Goal: Task Accomplishment & Management: Use online tool/utility

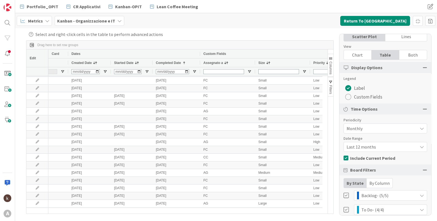
click at [384, 148] on span "Last 12 months" at bounding box center [380, 147] width 68 height 8
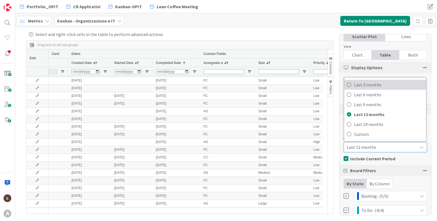
drag, startPoint x: 380, startPoint y: 83, endPoint x: 283, endPoint y: 159, distance: 123.2
click at [380, 83] on span "Last 3 months" at bounding box center [388, 85] width 69 height 8
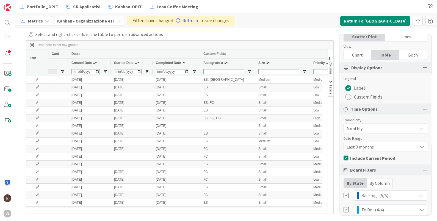
click at [333, 59] on button "Columns" at bounding box center [330, 65] width 5 height 23
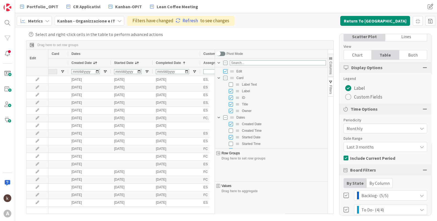
click at [331, 56] on span "button" at bounding box center [330, 58] width 4 height 4
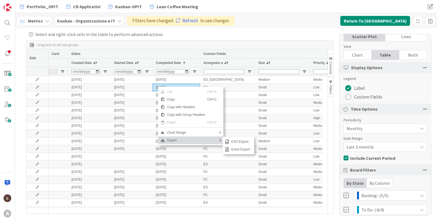
click at [182, 141] on span "Export" at bounding box center [186, 141] width 42 height 8
click at [247, 151] on span "Excel Export" at bounding box center [240, 150] width 23 height 8
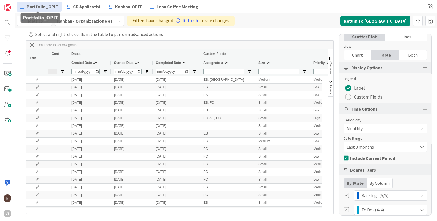
click at [24, 4] on link "Portfolio_OPIT" at bounding box center [39, 7] width 45 height 10
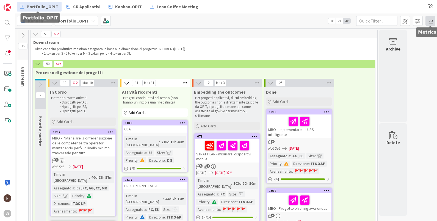
click at [430, 20] on span at bounding box center [430, 21] width 10 height 10
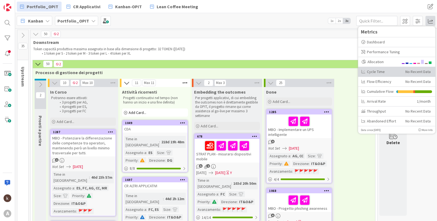
click at [380, 71] on div "Cycle Time" at bounding box center [381, 72] width 40 height 6
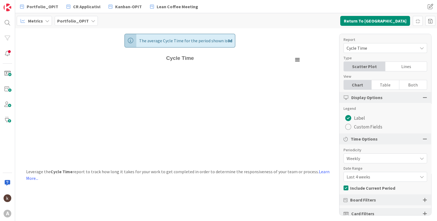
click at [369, 154] on div "Weekly" at bounding box center [385, 159] width 84 height 10
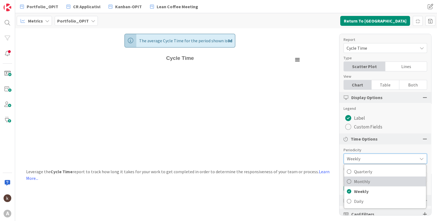
click at [366, 179] on span "Monthly" at bounding box center [388, 181] width 69 height 8
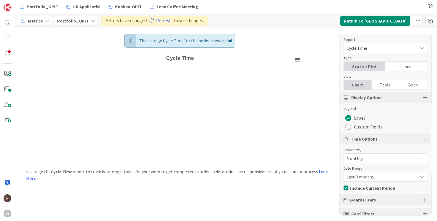
click at [404, 87] on div "Both" at bounding box center [412, 84] width 27 height 9
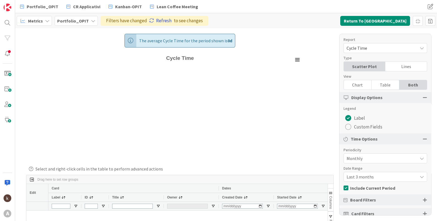
click at [153, 22] on link "Refresh" at bounding box center [160, 20] width 22 height 7
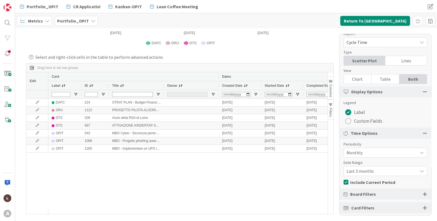
scroll to position [9, 0]
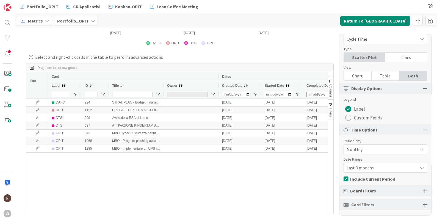
click at [380, 194] on div "Board Filters" at bounding box center [385, 190] width 92 height 11
click at [423, 190] on div at bounding box center [425, 190] width 4 height 5
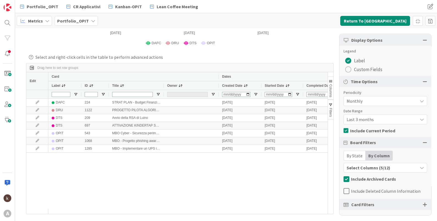
click at [360, 152] on div "By State" at bounding box center [355, 155] width 22 height 9
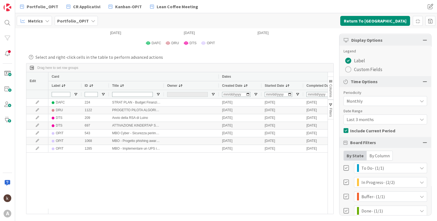
scroll to position [116, 0]
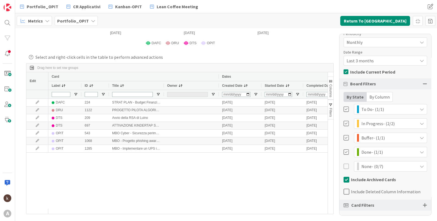
click at [355, 192] on span "Include Deleted Column Information" at bounding box center [386, 192] width 70 height 8
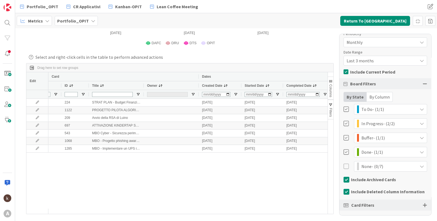
scroll to position [0, 64]
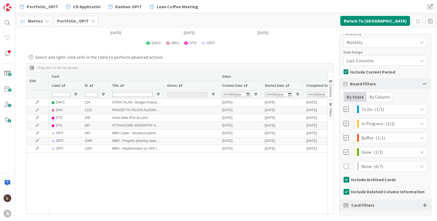
click at [423, 204] on div at bounding box center [425, 205] width 4 height 5
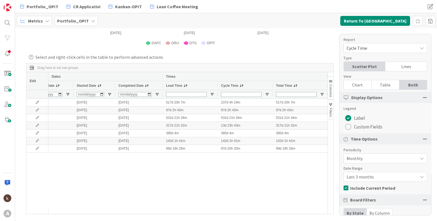
click at [377, 177] on span "Last 3 months" at bounding box center [380, 177] width 68 height 8
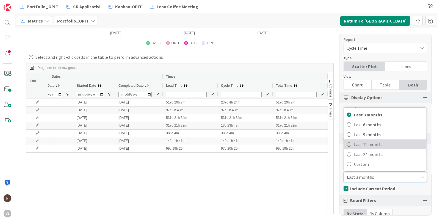
click at [374, 140] on span "Last 12 months" at bounding box center [388, 144] width 69 height 8
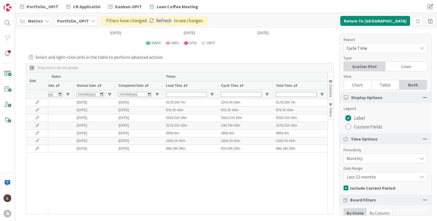
click at [162, 19] on link "Refresh" at bounding box center [160, 20] width 22 height 7
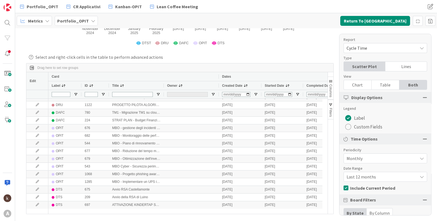
click at [328, 79] on span "button" at bounding box center [330, 81] width 4 height 4
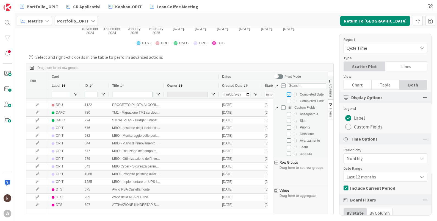
scroll to position [83, 0]
click at [287, 110] on input "Press SPACE to toggle visibility (hidden)" at bounding box center [289, 110] width 4 height 4
checkbox input "true"
checkbox input "false"
click at [287, 115] on input "Press SPACE to toggle visibility (hidden)" at bounding box center [289, 117] width 4 height 4
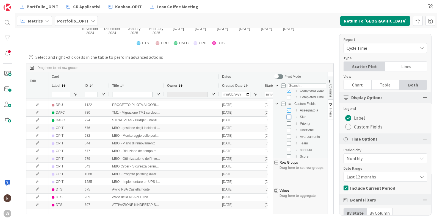
checkbox input "true"
click at [287, 121] on input "Press SPACE to toggle visibility (hidden)" at bounding box center [289, 123] width 4 height 4
checkbox input "true"
click at [281, 115] on div "Total Time" at bounding box center [303, 113] width 45 height 7
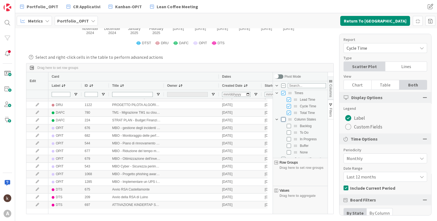
click at [281, 120] on input "Press SPACE to toggle visibility (hidden)" at bounding box center [283, 119] width 4 height 4
checkbox input "true"
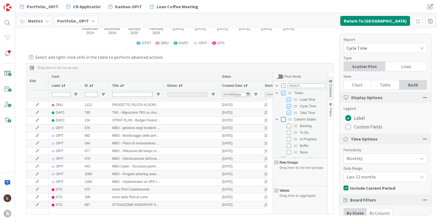
checkbox input "true"
click at [328, 81] on span "button" at bounding box center [330, 81] width 4 height 4
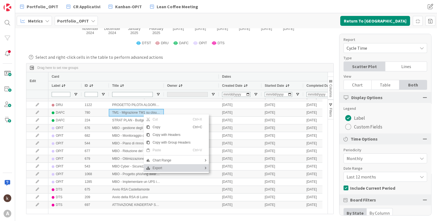
click at [166, 168] on span "Export" at bounding box center [171, 168] width 42 height 8
click at [201, 171] on span "Context Menu" at bounding box center [198, 168] width 10 height 8
click at [219, 177] on span "Excel Export" at bounding box center [226, 177] width 23 height 8
